Goal: Information Seeking & Learning: Find specific fact

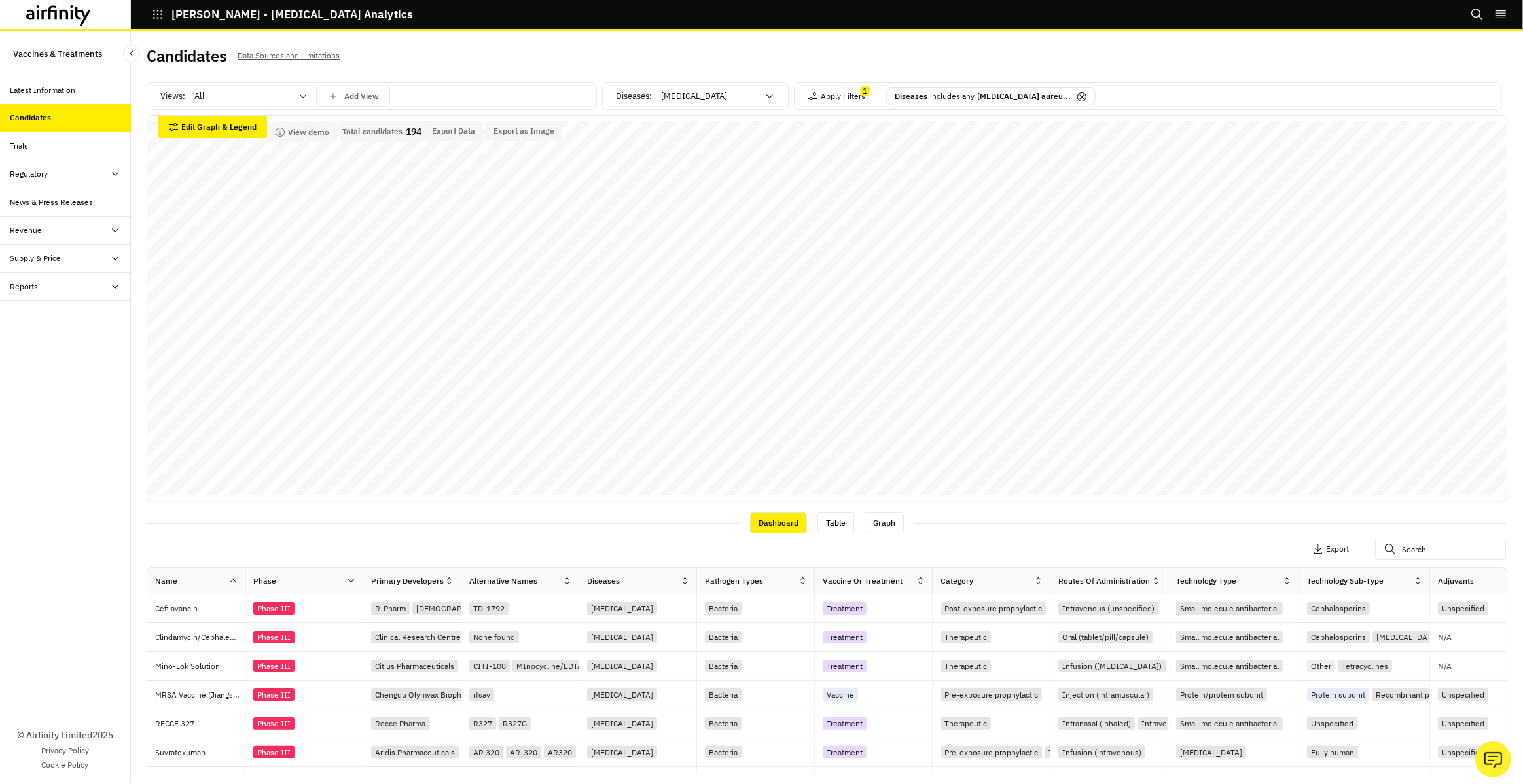
click at [72, 291] on div "Reports" at bounding box center [71, 286] width 121 height 12
click at [62, 325] on div "Reports" at bounding box center [65, 315] width 131 height 28
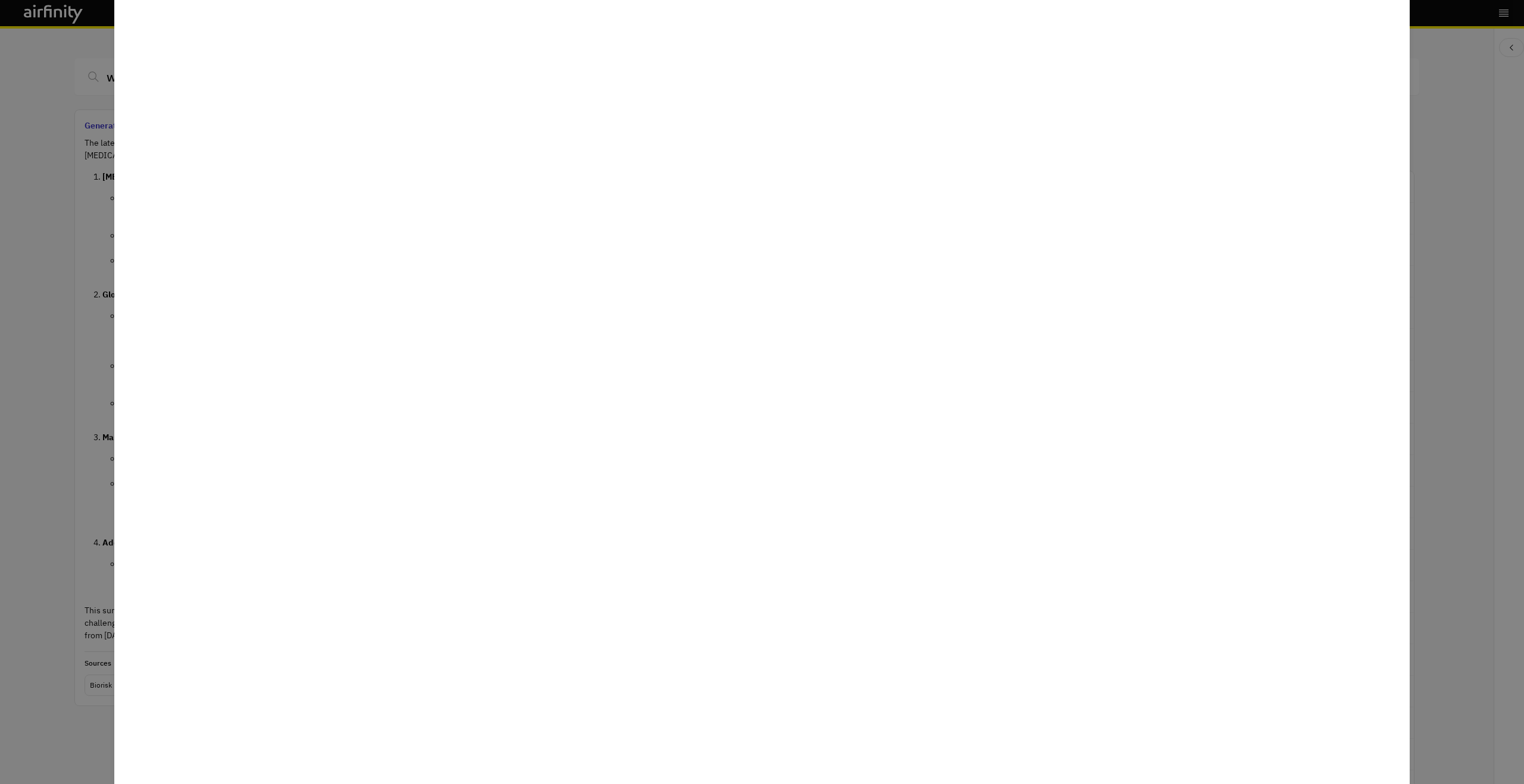
scroll to position [764, 651]
drag, startPoint x: 37, startPoint y: 224, endPoint x: 64, endPoint y: 196, distance: 38.9
click at [37, 221] on div at bounding box center [762, 392] width 1524 height 784
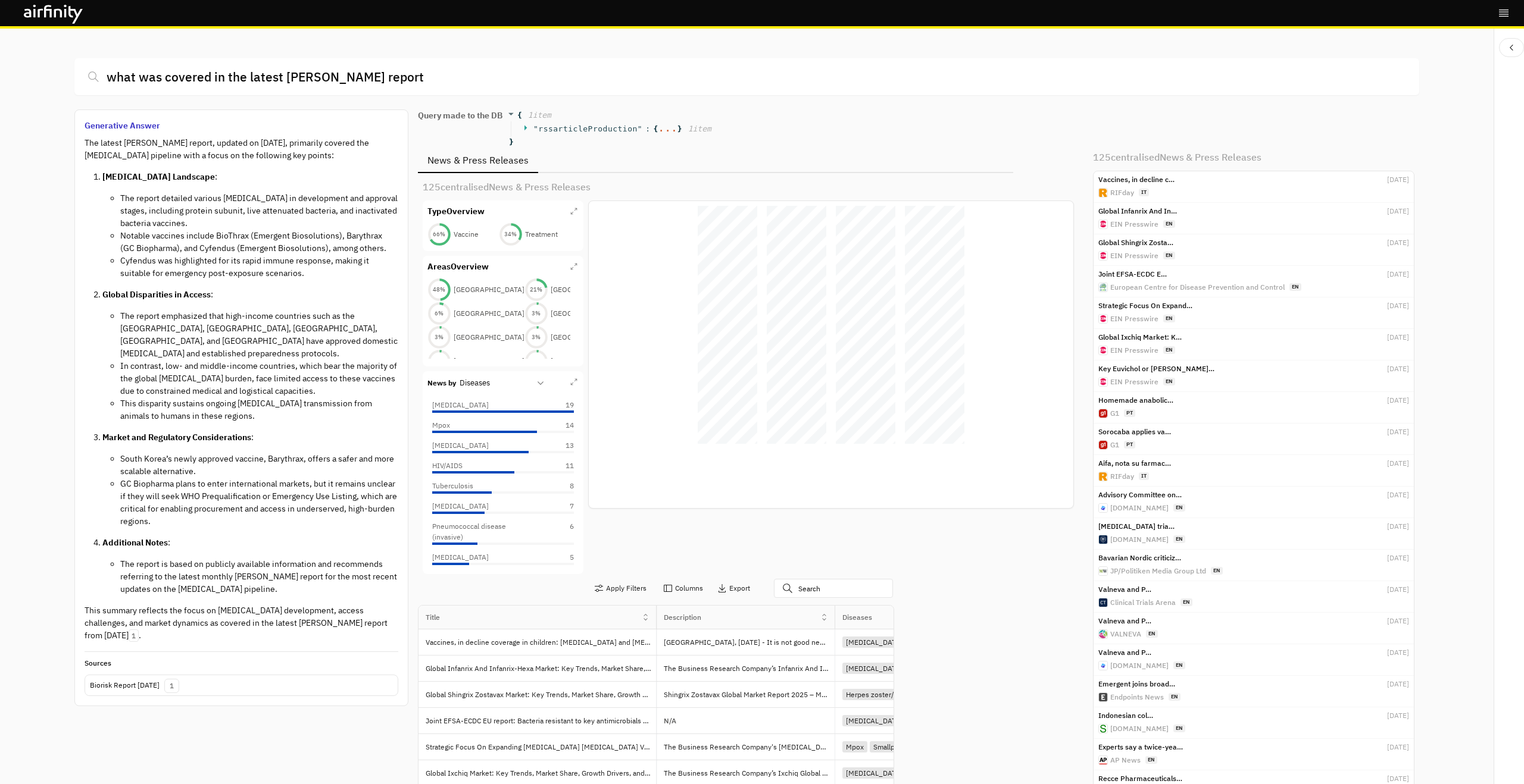
click at [47, 18] on icon at bounding box center [54, 14] width 59 height 19
click at [386, 69] on input "what was covered in the latest IDA report" at bounding box center [746, 77] width 1344 height 37
type input "who is going to win in the combo vaccine race"
